Goal: Navigation & Orientation: Find specific page/section

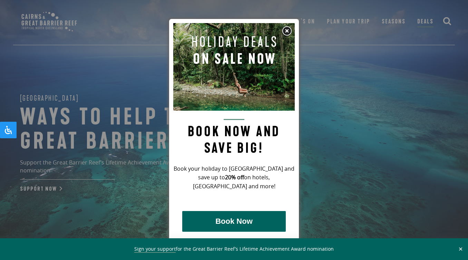
click at [286, 33] on img at bounding box center [287, 31] width 10 height 10
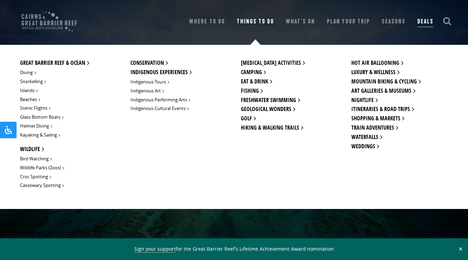
click at [267, 23] on link "Things To Do" at bounding box center [255, 22] width 37 height 10
